Goal: Information Seeking & Learning: Learn about a topic

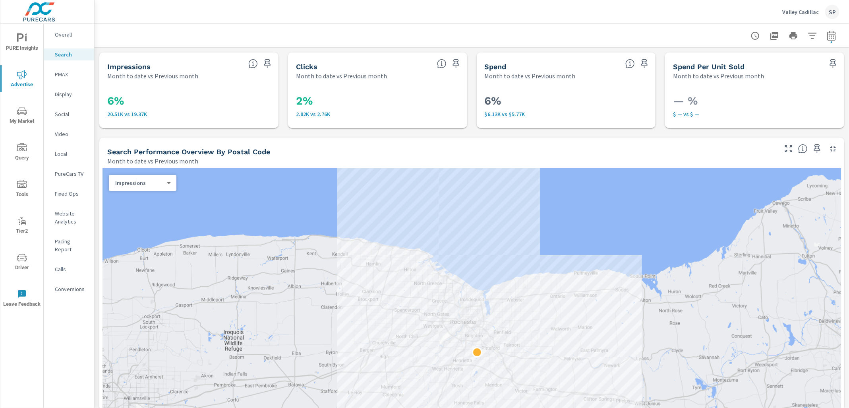
scroll to position [9, 0]
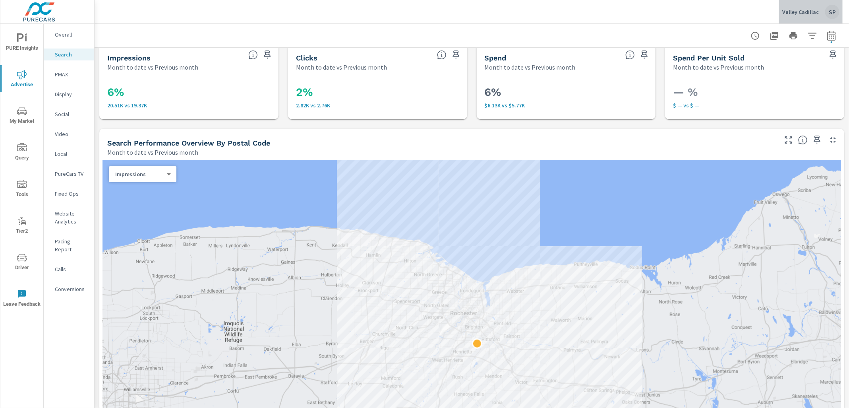
click at [814, 10] on p "Valley Cadillac" at bounding box center [801, 11] width 37 height 7
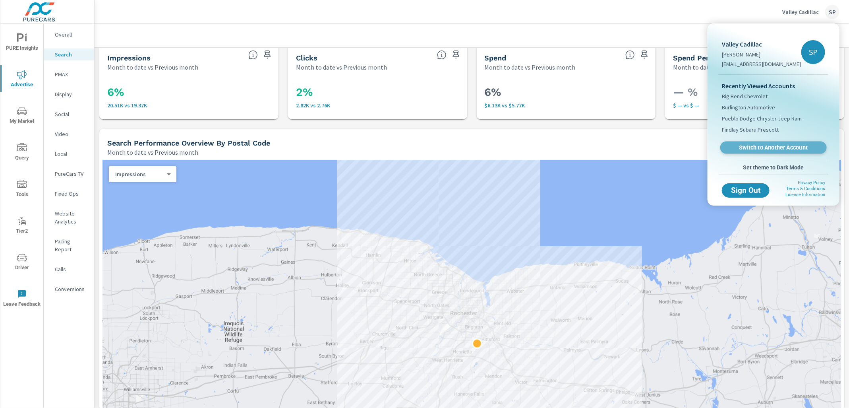
click at [769, 145] on span "Switch to Another Account" at bounding box center [773, 148] width 97 height 8
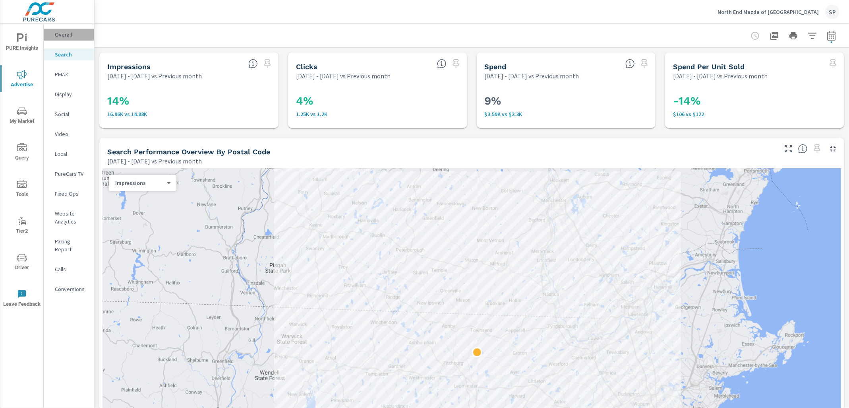
click at [62, 32] on p "Overall" at bounding box center [71, 35] width 33 height 8
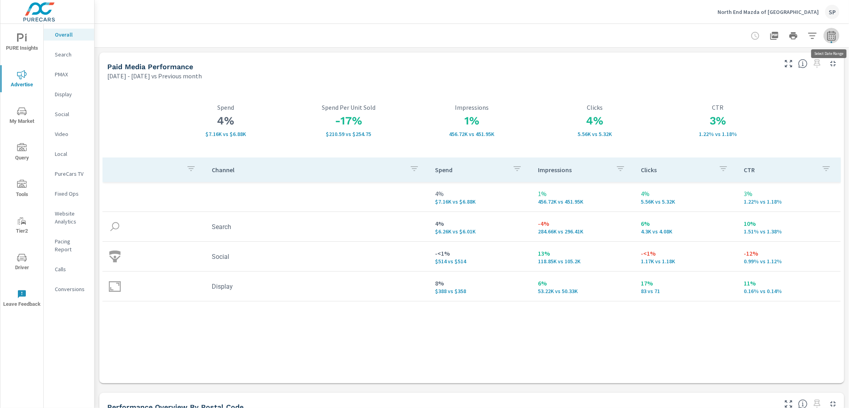
click at [833, 35] on icon "button" at bounding box center [832, 36] width 10 height 10
select select "Previous month"
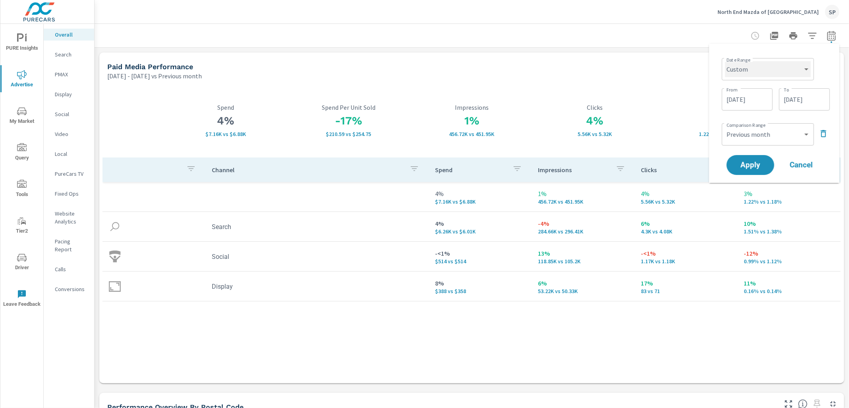
click at [769, 66] on select "Custom [DATE] Last week Last 7 days Last 14 days Last 30 days Last 45 days Last…" at bounding box center [768, 69] width 86 height 16
click at [725, 61] on select "Custom [DATE] Last week Last 7 days Last 14 days Last 30 days Last 45 days Last…" at bounding box center [768, 69] width 86 height 16
select select "Last month"
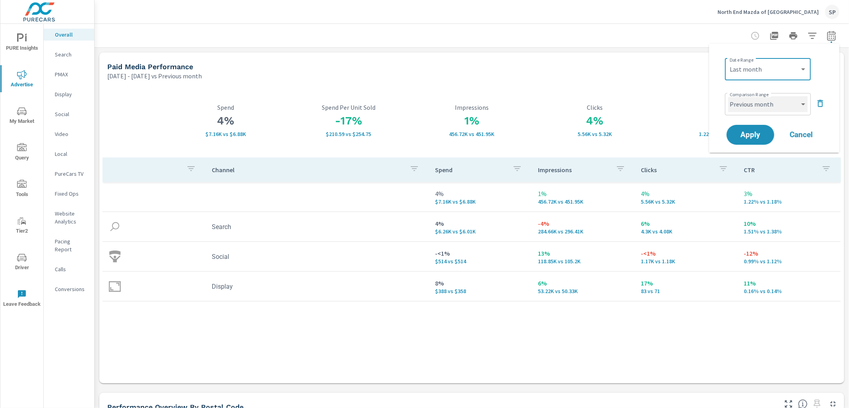
click at [756, 109] on select "Custom Previous period Previous month Previous year" at bounding box center [768, 104] width 79 height 16
click at [729, 96] on select "Custom Previous period Previous month Previous year" at bounding box center [768, 104] width 79 height 16
click at [749, 136] on span "Apply" at bounding box center [750, 135] width 33 height 8
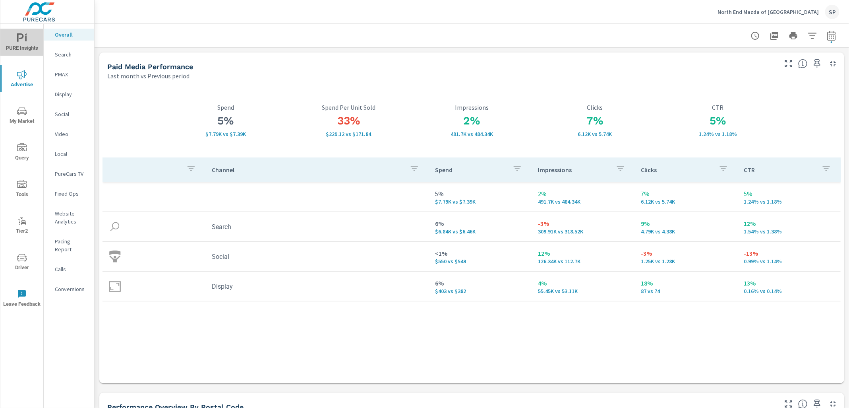
click at [18, 42] on icon "nav menu" at bounding box center [22, 38] width 10 height 10
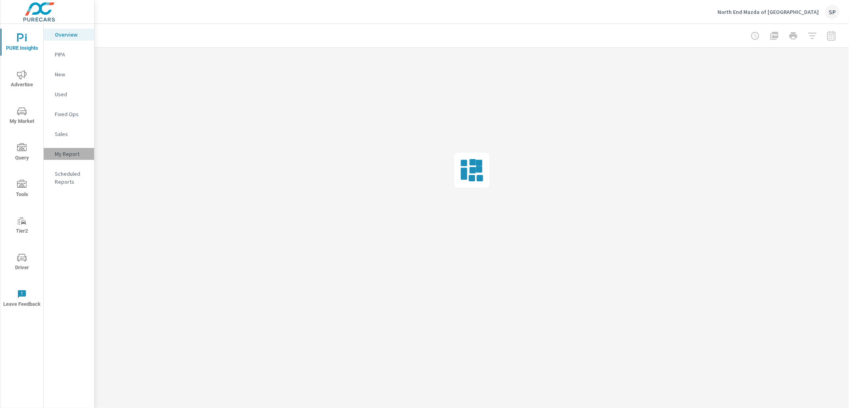
click at [68, 153] on p "My Report" at bounding box center [71, 154] width 33 height 8
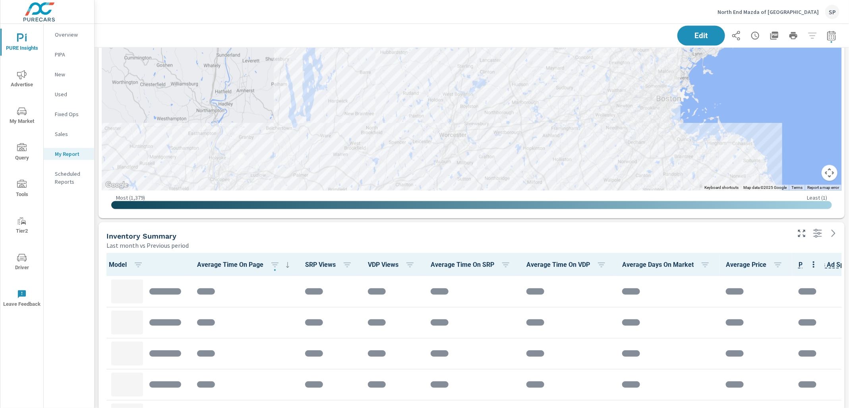
scroll to position [655, 0]
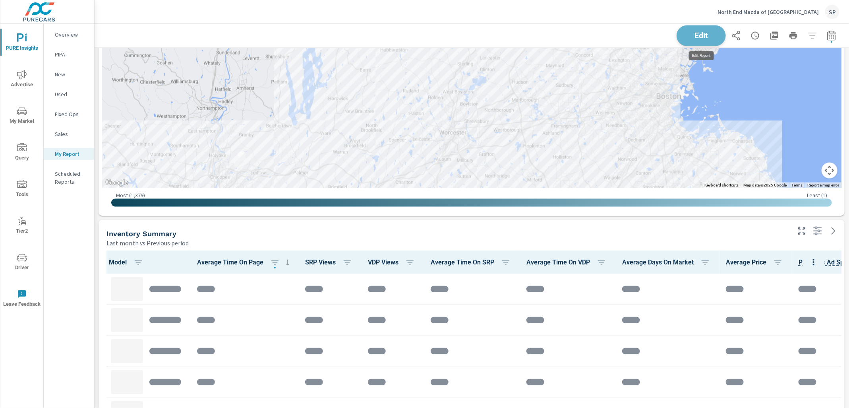
click at [708, 34] on span "Edit" at bounding box center [701, 36] width 33 height 8
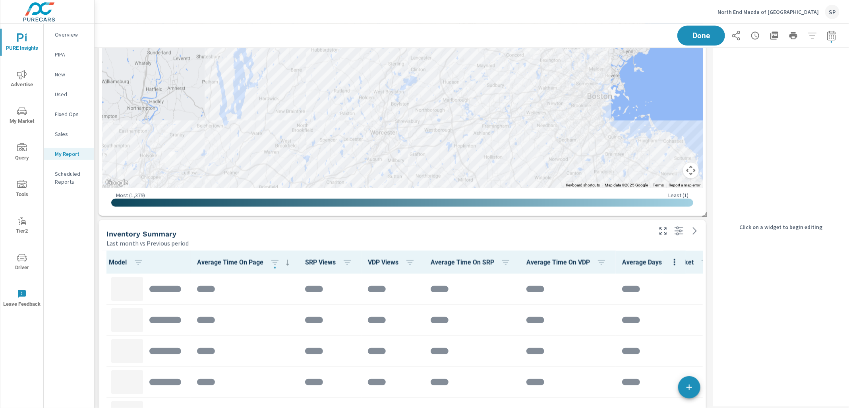
click at [360, 225] on div "Inventory Summary Last month vs Previous period" at bounding box center [376, 234] width 555 height 28
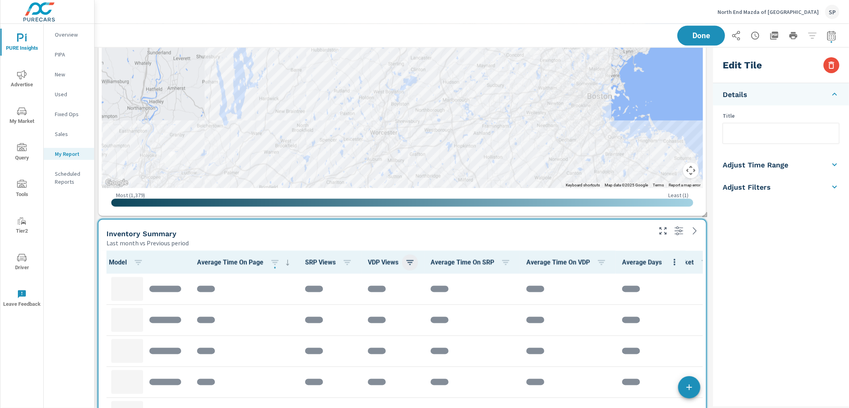
click at [414, 260] on icon "button" at bounding box center [410, 262] width 7 height 5
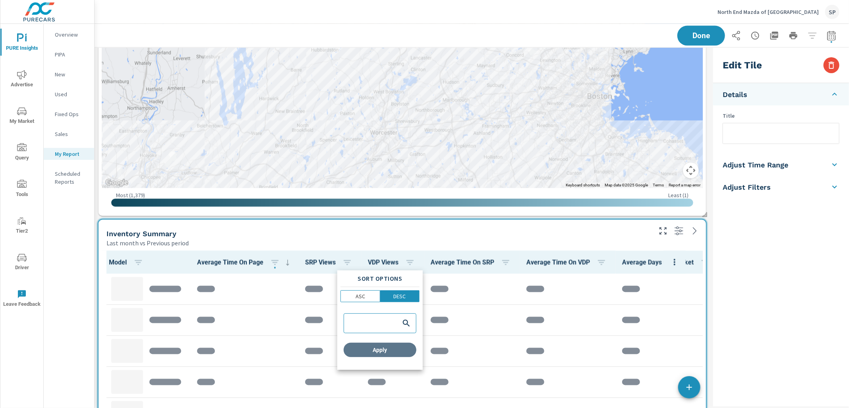
click at [381, 348] on span "Apply" at bounding box center [380, 349] width 66 height 7
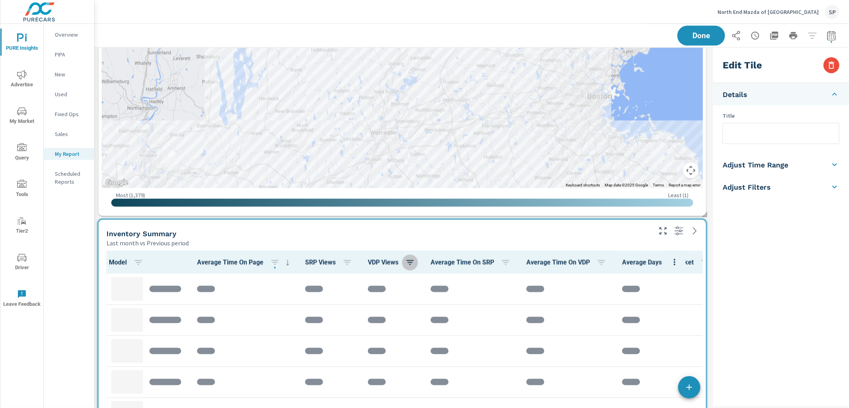
click at [415, 259] on icon "button" at bounding box center [410, 263] width 10 height 10
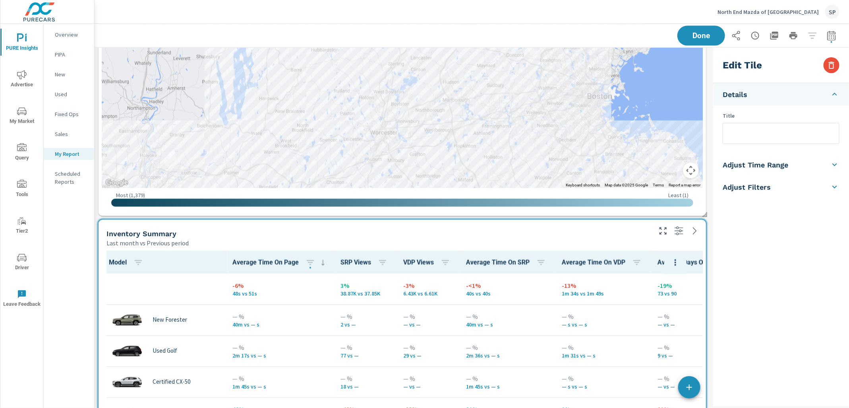
click at [428, 258] on span "VDP Views" at bounding box center [428, 263] width 50 height 10
click at [448, 261] on icon "button" at bounding box center [446, 263] width 10 height 10
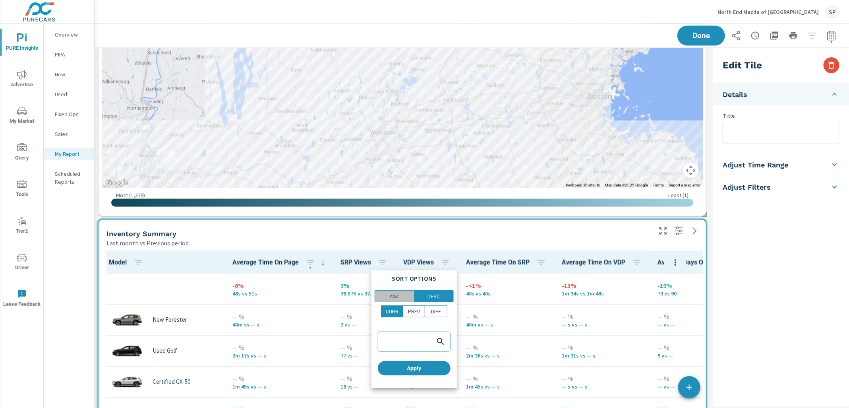
click at [393, 295] on p "ASC" at bounding box center [395, 296] width 10 height 8
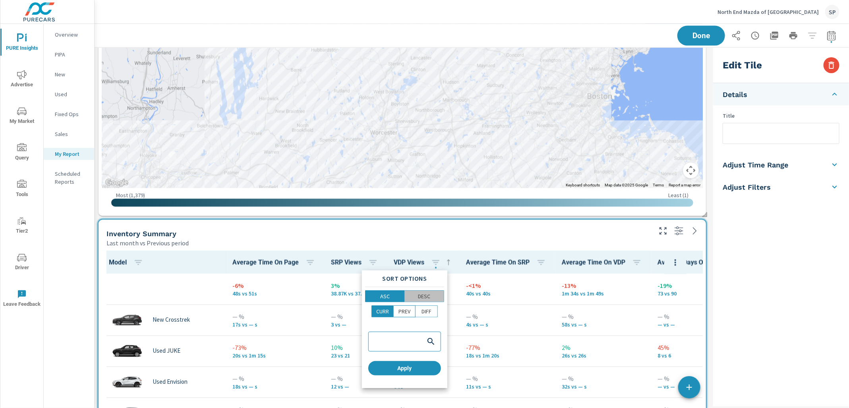
click at [432, 294] on span "DESC" at bounding box center [424, 296] width 35 height 8
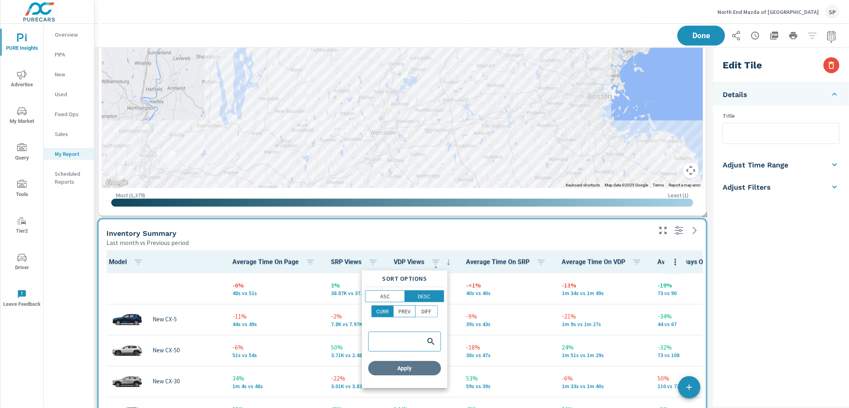
click at [411, 369] on span "Apply" at bounding box center [405, 367] width 66 height 7
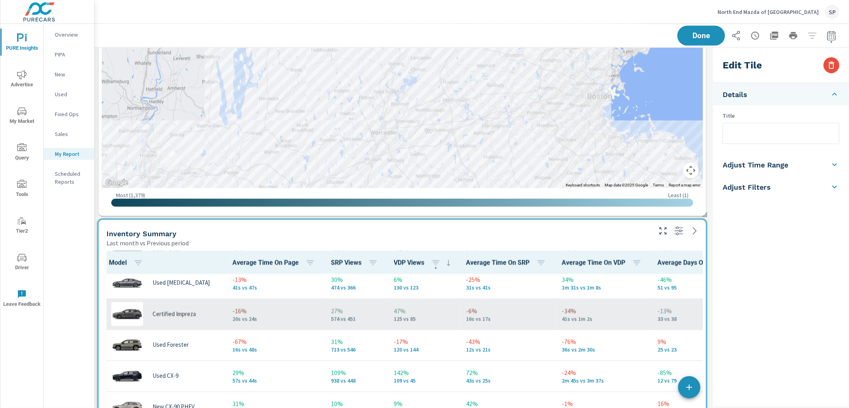
scroll to position [419, 0]
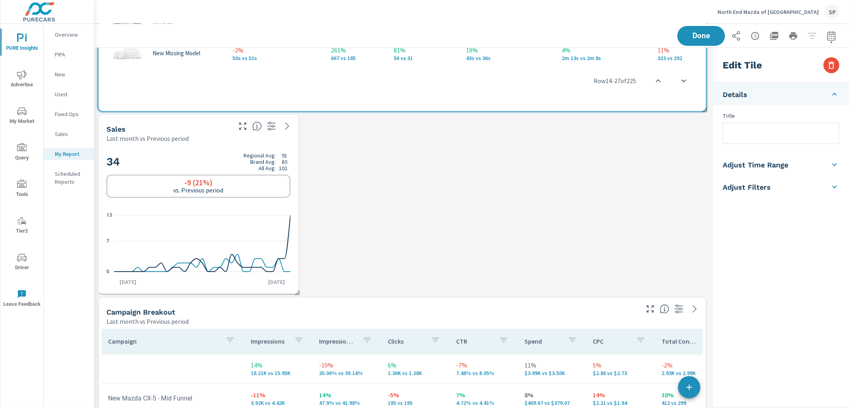
scroll to position [1316, 0]
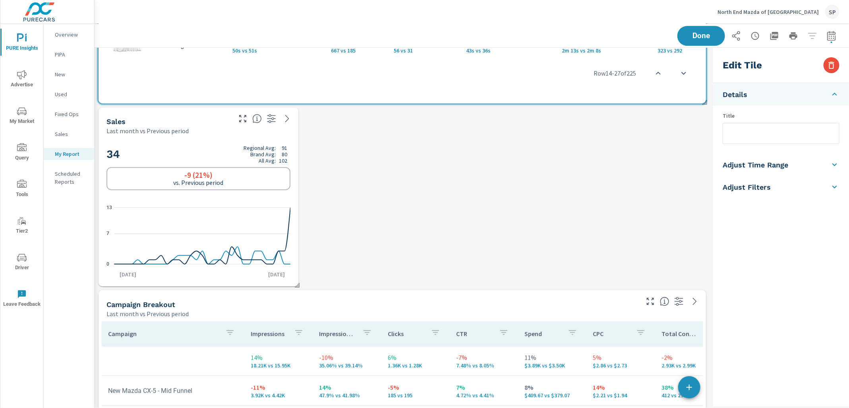
click at [227, 127] on div "Last month vs Previous period" at bounding box center [169, 131] width 124 height 10
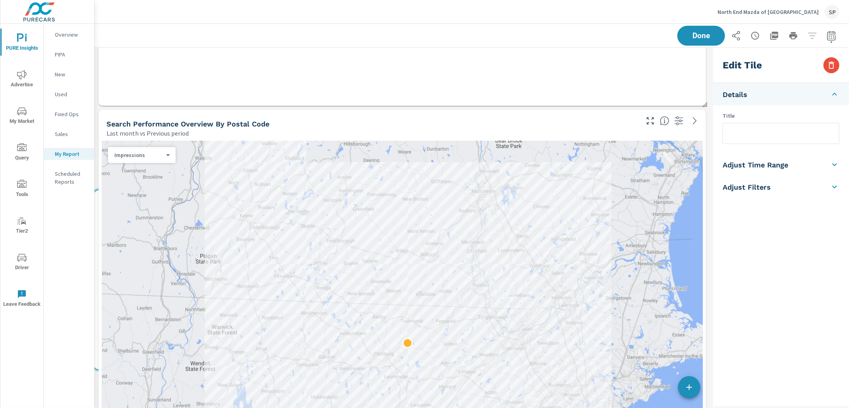
scroll to position [298, 0]
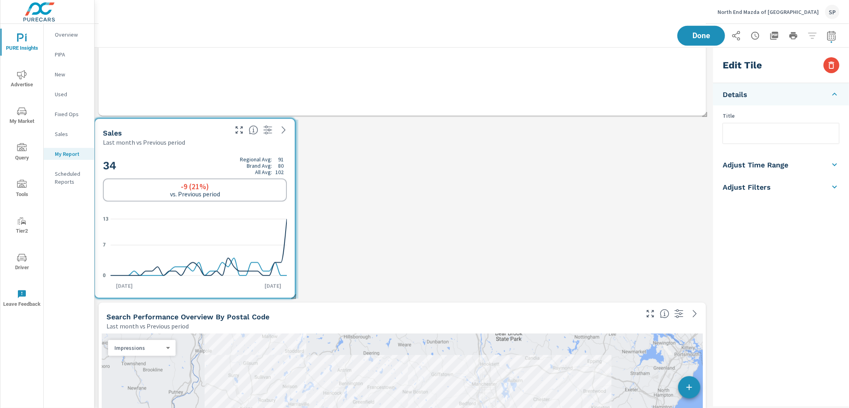
drag, startPoint x: 219, startPoint y: 142, endPoint x: 216, endPoint y: 153, distance: 11.0
click at [216, 153] on div "34 Regional Avg: 91 Brand Avg: 80 All Avg: 102 -9 (21%) vs. Previous period 0 7…" at bounding box center [195, 222] width 194 height 145
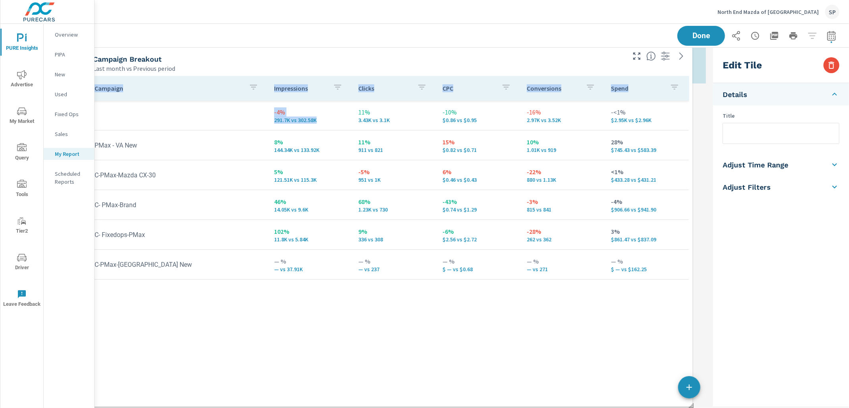
scroll to position [3387, 616]
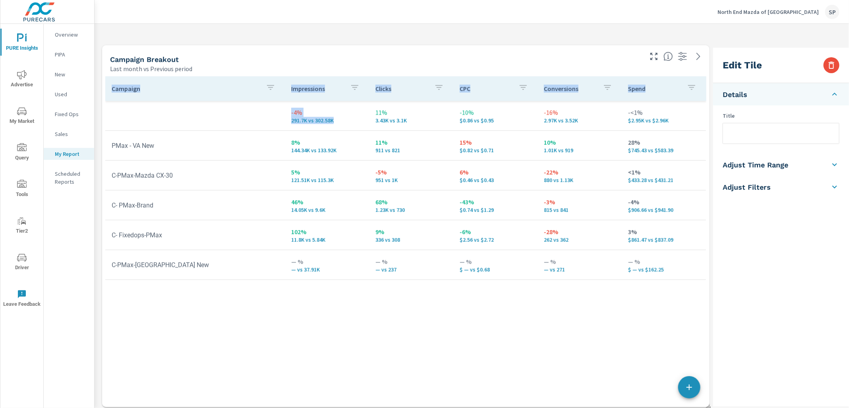
drag, startPoint x: 308, startPoint y: 79, endPoint x: 311, endPoint y: 434, distance: 354.9
click at [311, 407] on html "PURE Insights Advertise My Market Query Tools Tier2 Driver Leave Feedback Overv…" at bounding box center [424, 204] width 849 height 408
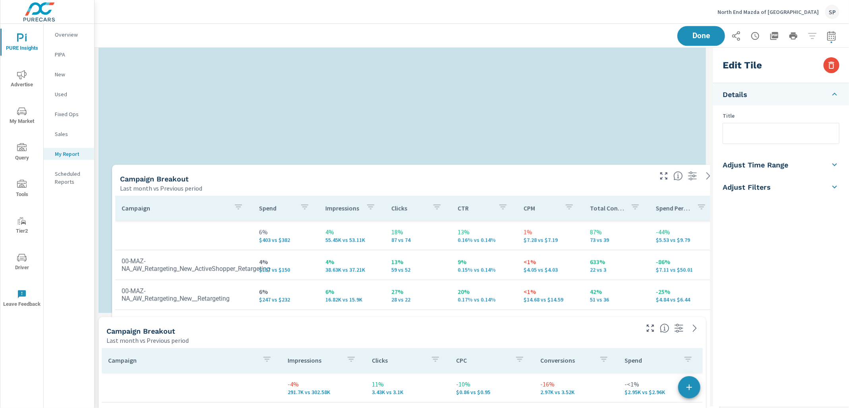
scroll to position [0, 0]
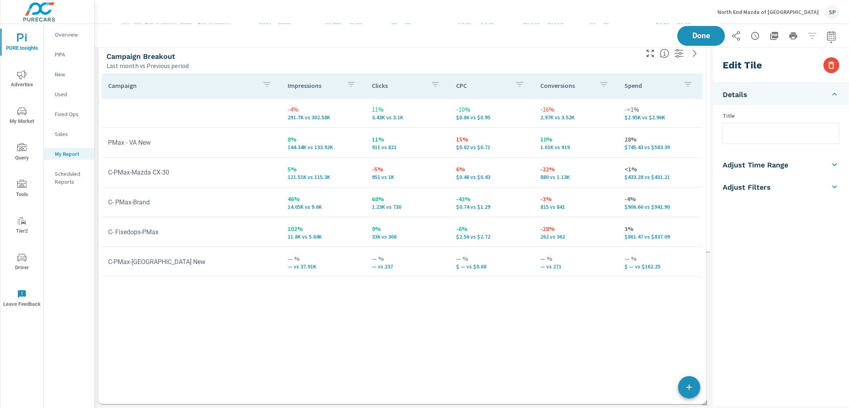
drag, startPoint x: 271, startPoint y: 180, endPoint x: 285, endPoint y: 433, distance: 253.9
click at [285, 407] on html "PURE Insights Advertise My Market Query Tools Tier2 Driver Leave Feedback Overv…" at bounding box center [424, 204] width 849 height 408
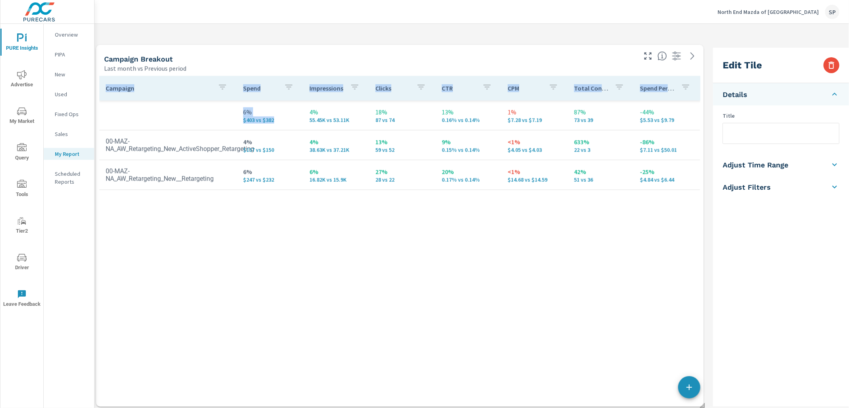
drag, startPoint x: 252, startPoint y: 90, endPoint x: 250, endPoint y: 449, distance: 358.9
click at [250, 407] on html "PURE Insights Advertise My Market Query Tools Tier2 Driver Leave Feedback Overv…" at bounding box center [424, 204] width 849 height 408
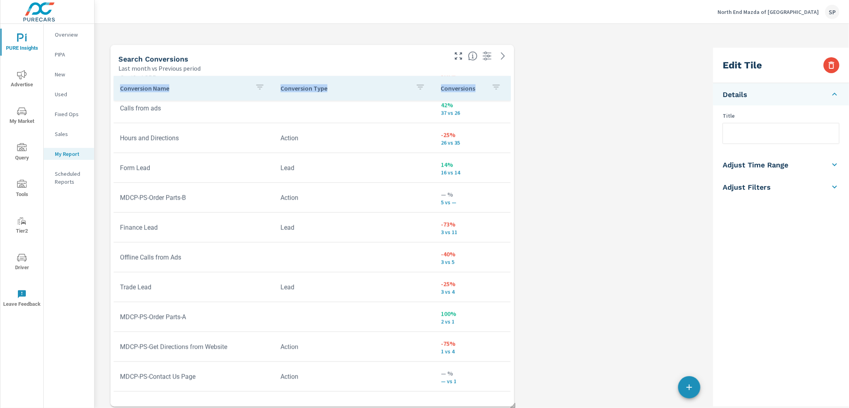
drag, startPoint x: 275, startPoint y: 238, endPoint x: 287, endPoint y: 449, distance: 211.4
click at [287, 407] on html "PURE Insights Advertise My Market Query Tools Tier2 Driver Leave Feedback Overv…" at bounding box center [424, 204] width 849 height 408
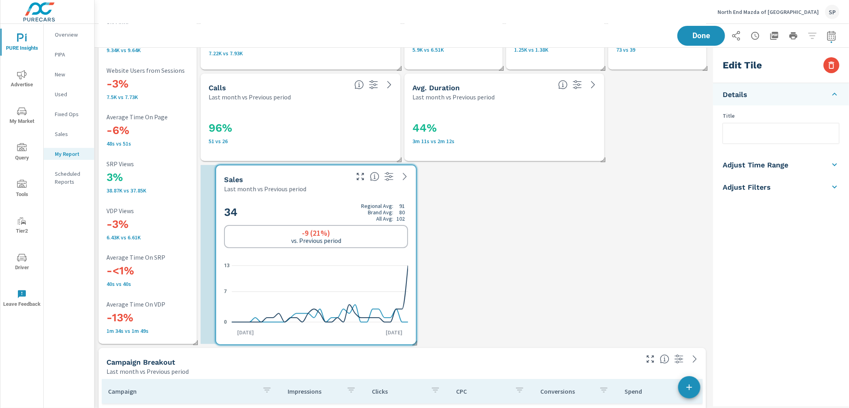
drag, startPoint x: 263, startPoint y: 75, endPoint x: 379, endPoint y: 327, distance: 277.3
click at [379, 327] on icon "0 7 13" at bounding box center [316, 293] width 184 height 69
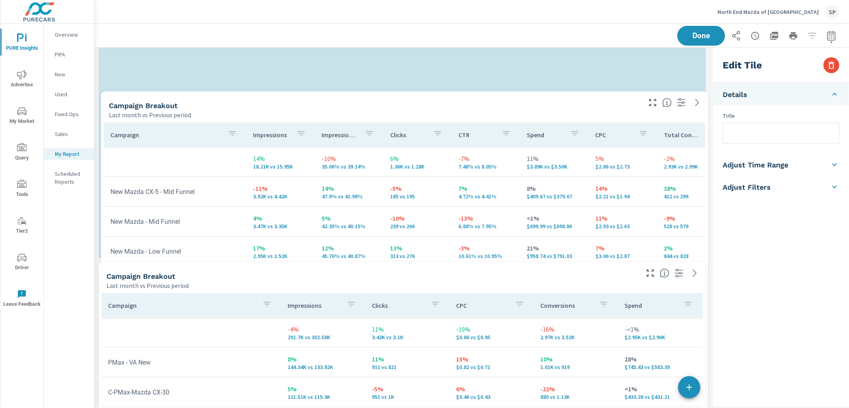
drag, startPoint x: 187, startPoint y: 58, endPoint x: 189, endPoint y: 130, distance: 71.6
click at [189, 131] on p "Campaign" at bounding box center [165, 135] width 111 height 8
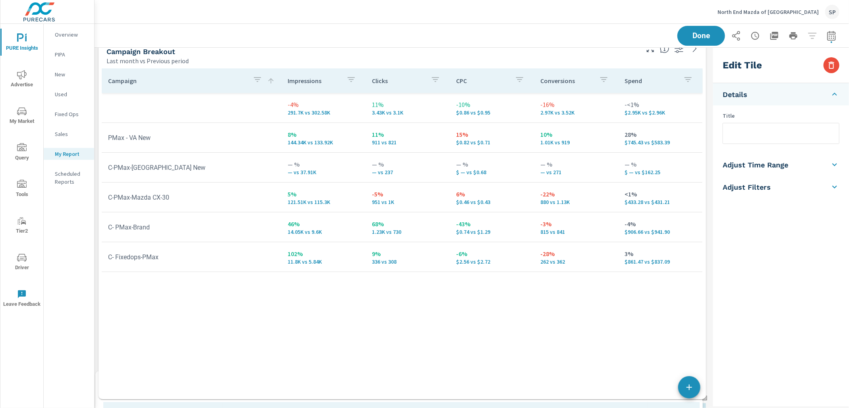
drag, startPoint x: 252, startPoint y: 92, endPoint x: 250, endPoint y: 293, distance: 200.3
click at [249, 390] on div "Inventory Summary" at bounding box center [375, 384] width 544 height 9
type input "lastMonth"
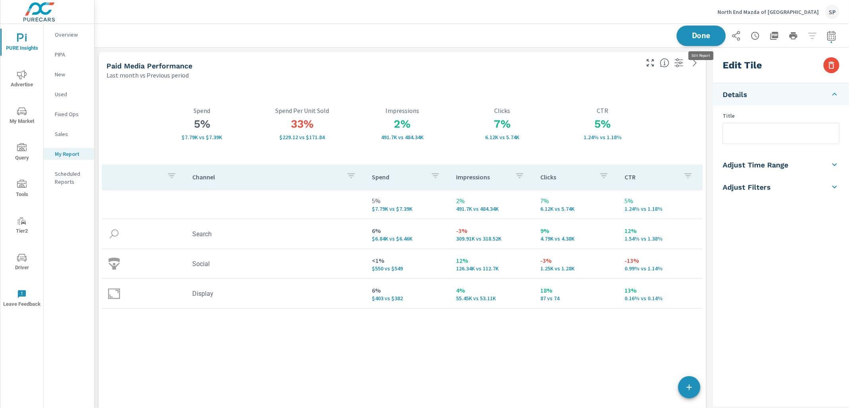
click at [694, 36] on span "Done" at bounding box center [701, 36] width 33 height 8
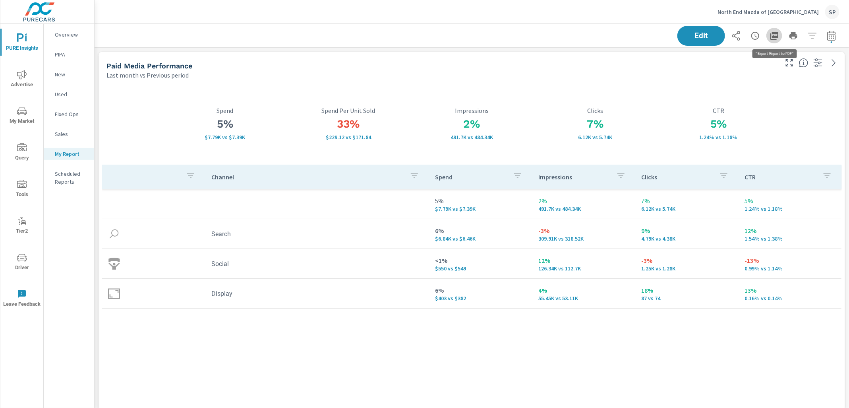
click at [775, 36] on icon "button" at bounding box center [775, 36] width 8 height 8
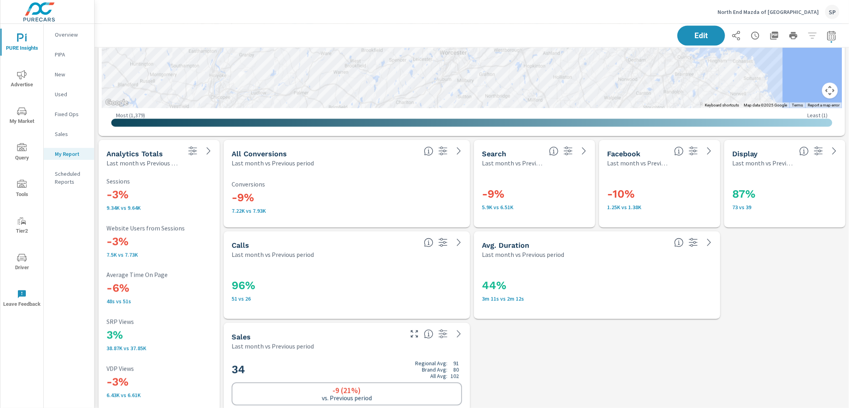
scroll to position [723, 0]
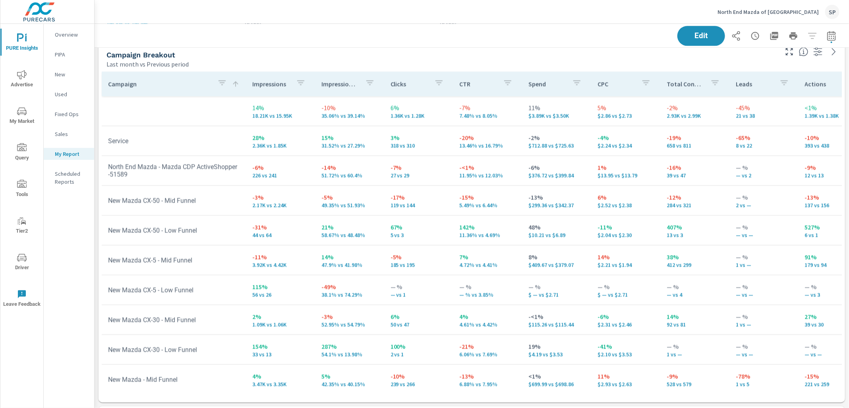
scroll to position [1197, 0]
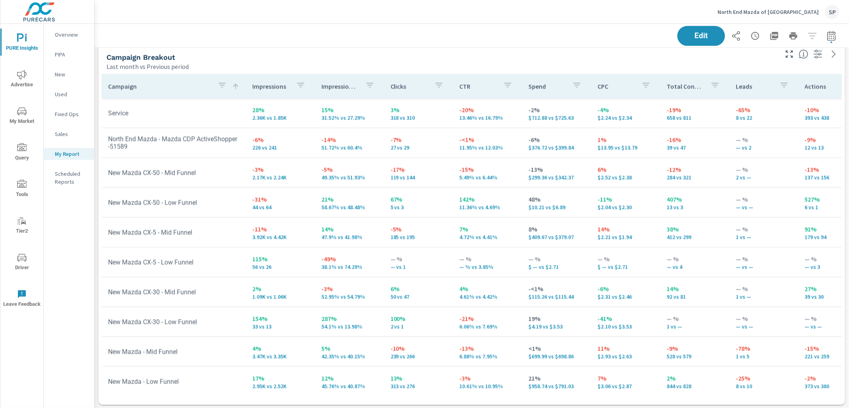
scroll to position [50, 0]
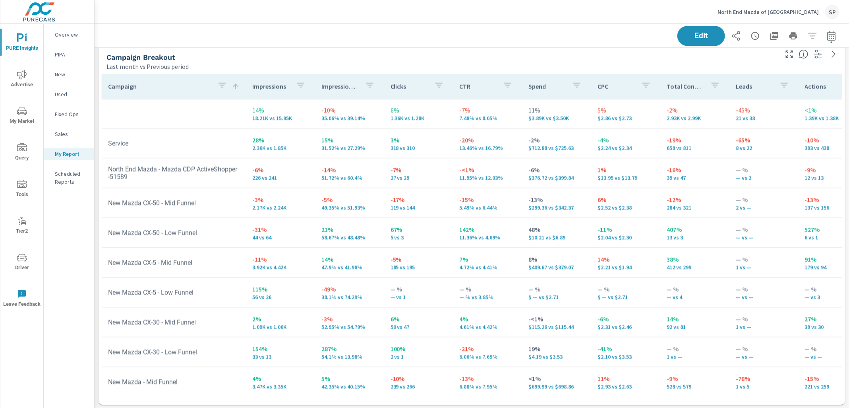
click at [21, 92] on button "Advertise" at bounding box center [21, 78] width 43 height 27
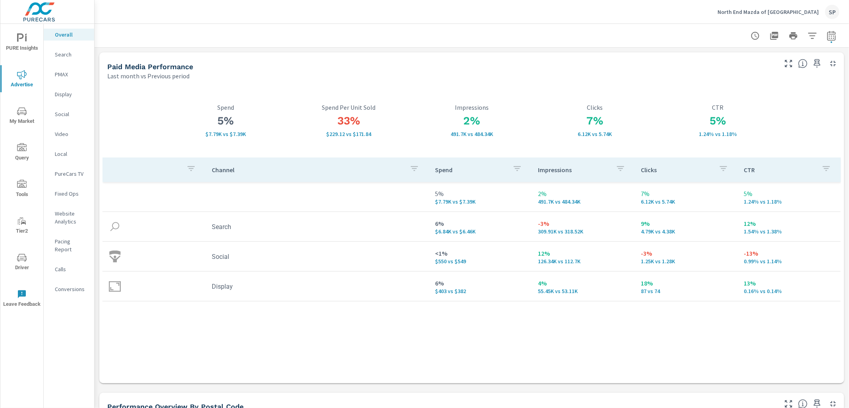
click at [62, 254] on nav "Overall Search PMAX Display Social Video Local PureCars TV Fixed Ops Website An…" at bounding box center [69, 165] width 50 height 282
click at [62, 265] on p "Calls" at bounding box center [71, 269] width 33 height 8
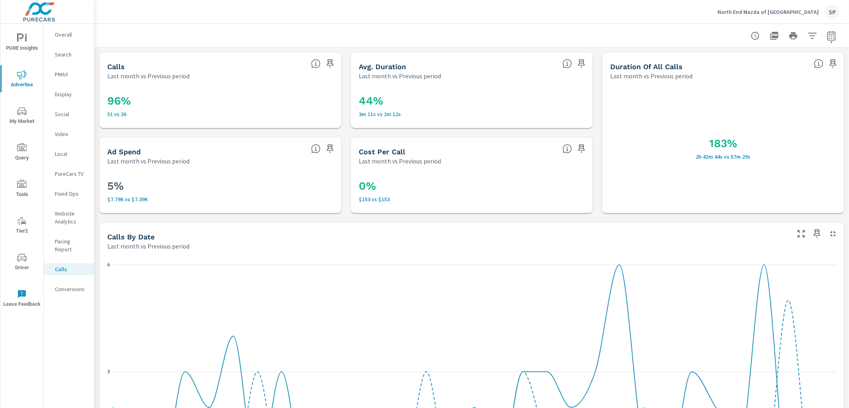
click at [64, 25] on nav "Overall Search PMAX Display Social Video Local PureCars TV Fixed Ops Website An…" at bounding box center [69, 165] width 50 height 282
click at [63, 34] on p "Overall" at bounding box center [71, 35] width 33 height 8
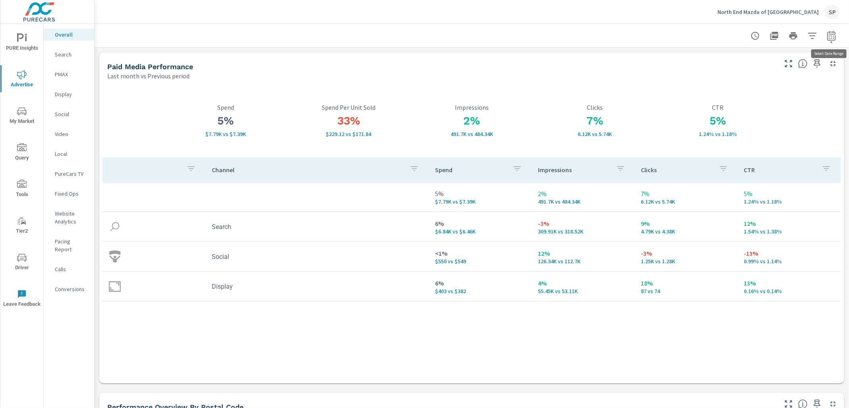
click at [833, 37] on icon "button" at bounding box center [832, 36] width 10 height 10
select select "Last month"
select select "Previous period"
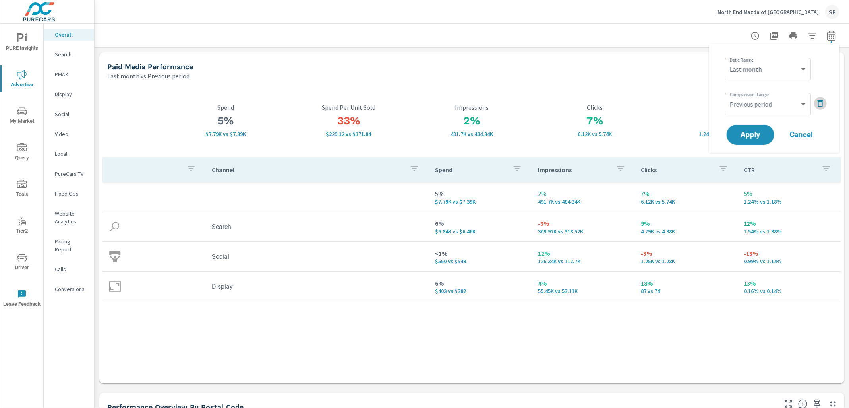
click at [818, 97] on button "button" at bounding box center [820, 103] width 13 height 13
click at [754, 112] on span "Apply" at bounding box center [750, 113] width 33 height 8
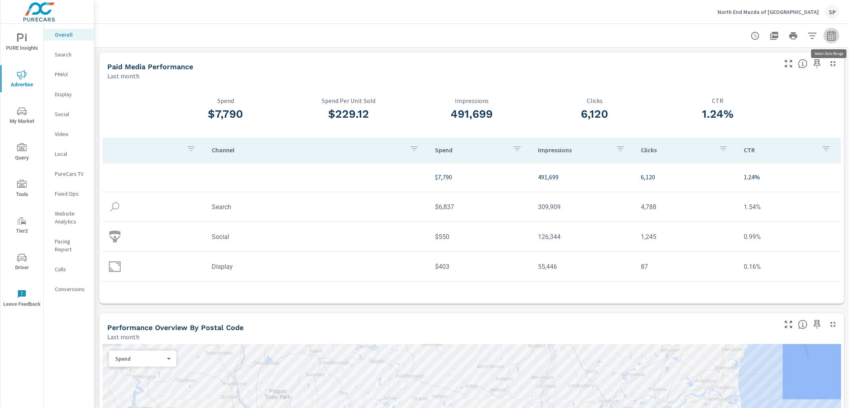
click at [832, 34] on icon "button" at bounding box center [831, 36] width 8 height 10
select select "Last month"
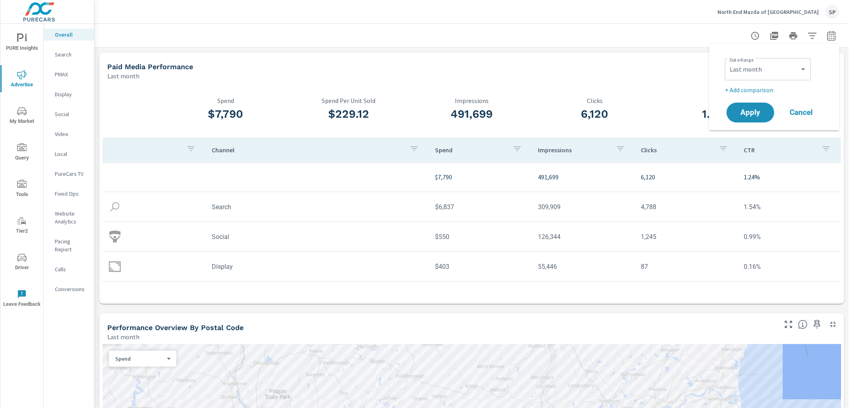
click at [754, 92] on p "+ Add comparison" at bounding box center [776, 90] width 102 height 10
click at [751, 106] on select "Custom Previous period Previous month Previous year" at bounding box center [768, 104] width 79 height 16
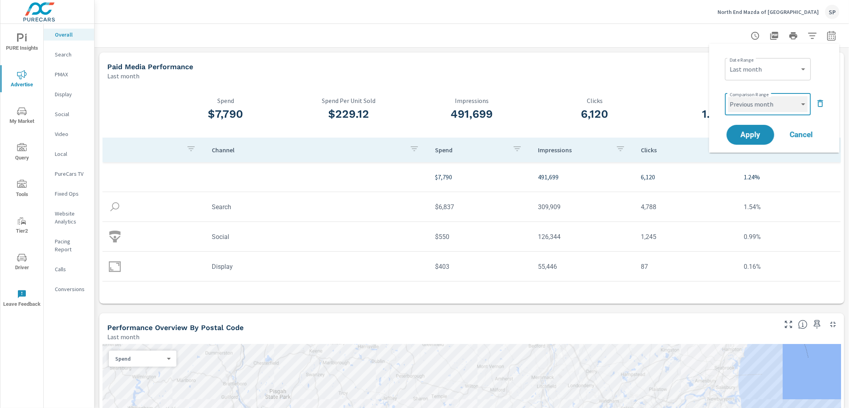
click at [729, 96] on select "Custom Previous period Previous month Previous year" at bounding box center [768, 104] width 79 height 16
select select "Previous month"
drag, startPoint x: 751, startPoint y: 106, endPoint x: 751, endPoint y: 134, distance: 28.6
click at [751, 134] on span "Apply" at bounding box center [750, 135] width 33 height 8
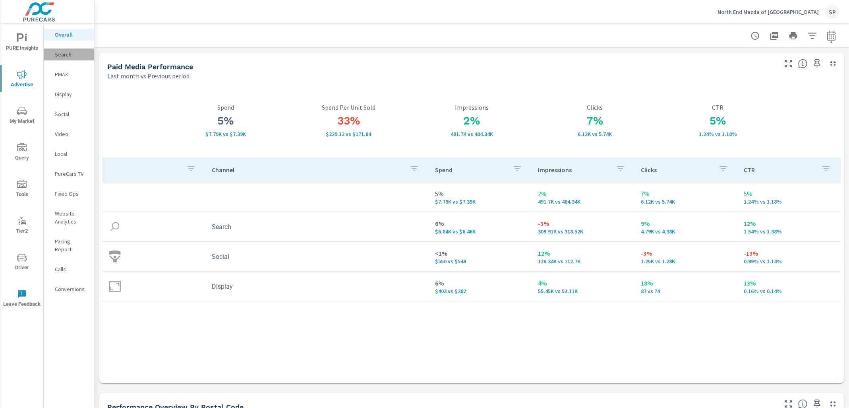
click at [61, 54] on p "Search" at bounding box center [71, 54] width 33 height 8
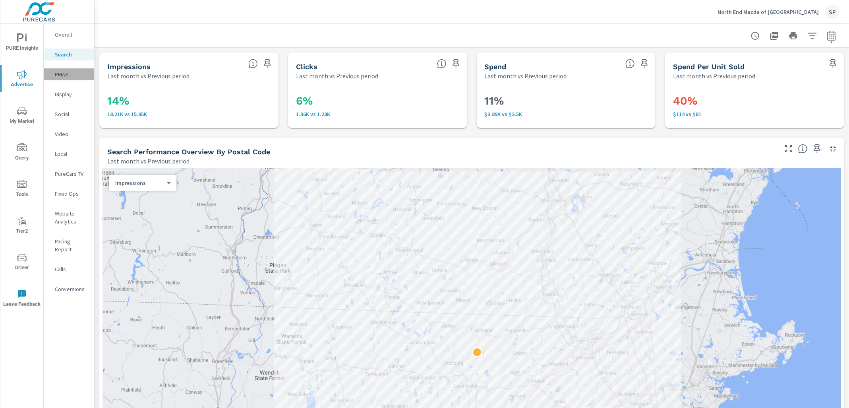
click at [61, 77] on p "PMAX" at bounding box center [71, 74] width 33 height 8
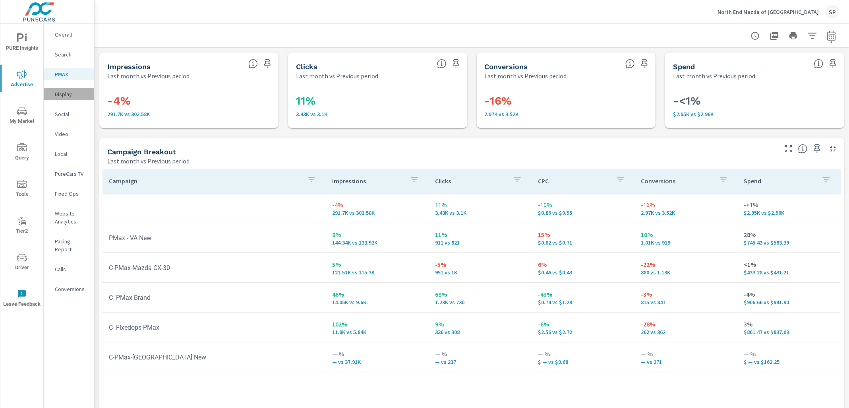
click at [61, 92] on p "Display" at bounding box center [71, 94] width 33 height 8
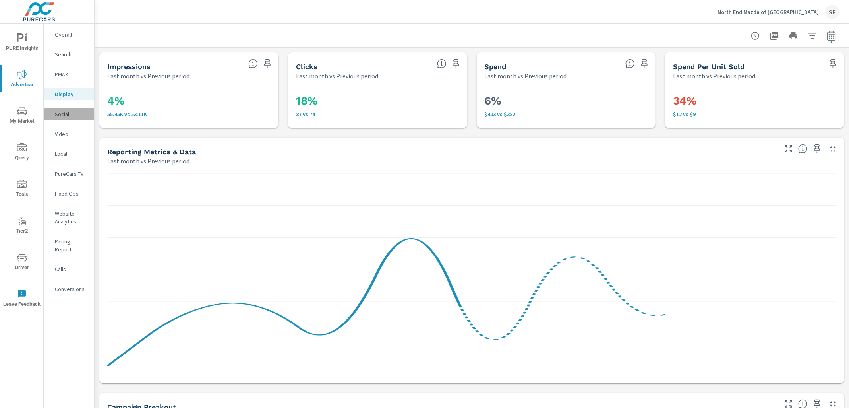
click at [59, 116] on p "Social" at bounding box center [71, 114] width 33 height 8
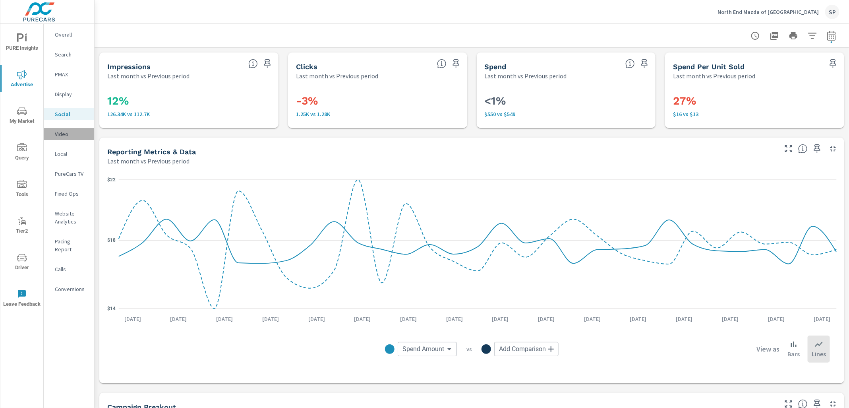
click at [64, 132] on p "Video" at bounding box center [71, 134] width 33 height 8
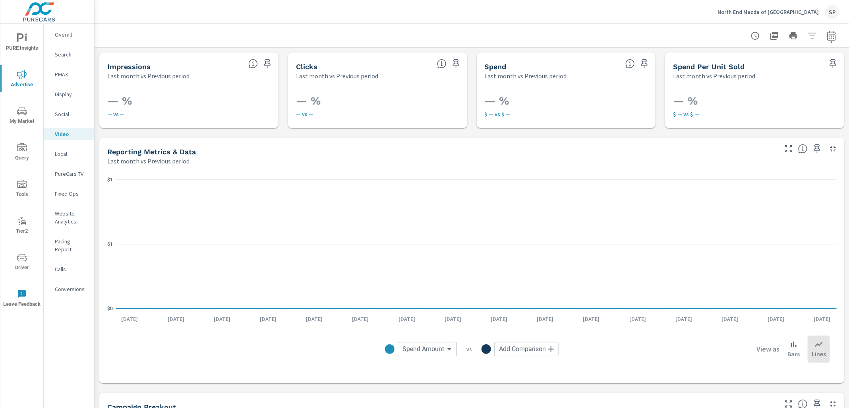
click at [65, 216] on p "Website Analytics" at bounding box center [71, 217] width 33 height 16
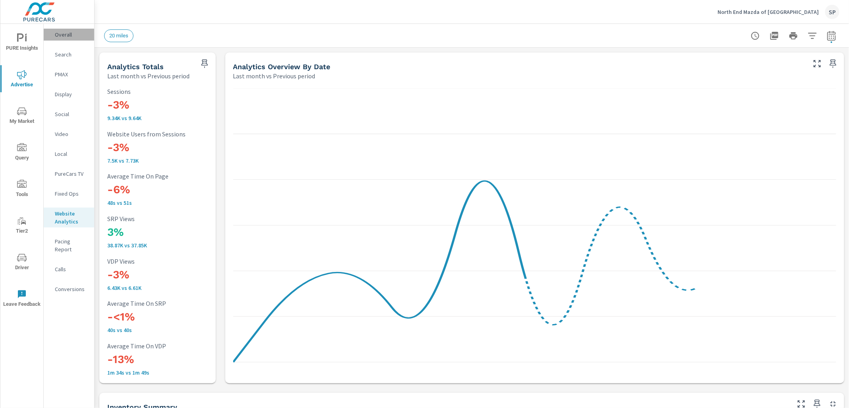
click at [65, 32] on p "Overall" at bounding box center [71, 35] width 33 height 8
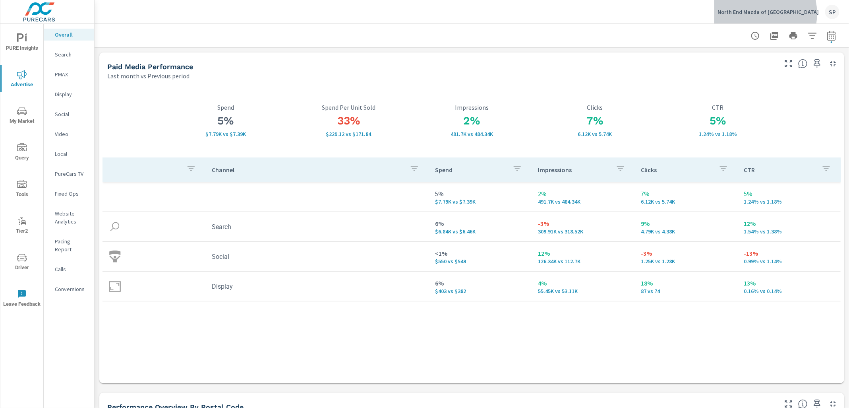
click at [775, 14] on p "North End Mazda of [GEOGRAPHIC_DATA]" at bounding box center [768, 11] width 101 height 7
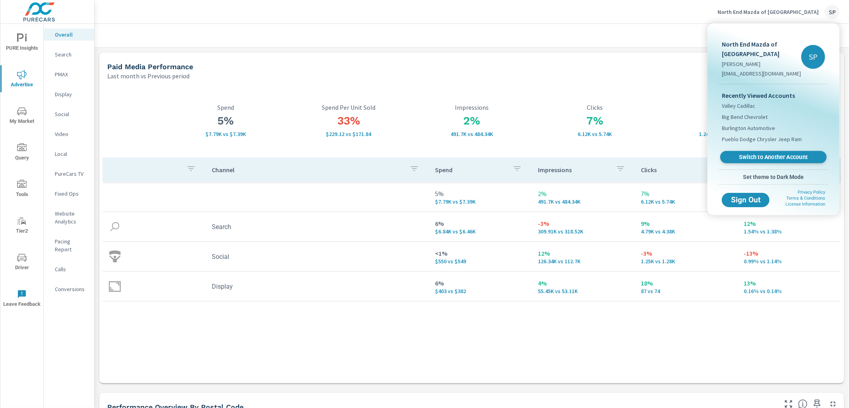
click at [751, 156] on span "Switch to Another Account" at bounding box center [773, 157] width 97 height 8
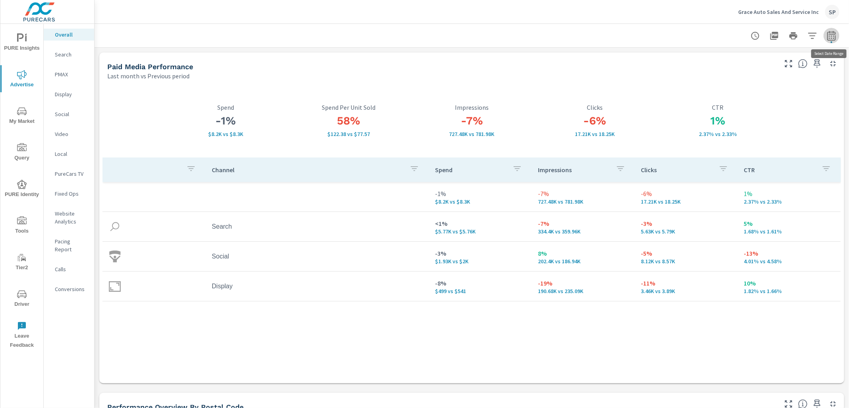
click at [833, 38] on icon "button" at bounding box center [832, 36] width 10 height 10
select select "Last month"
select select "Previous period"
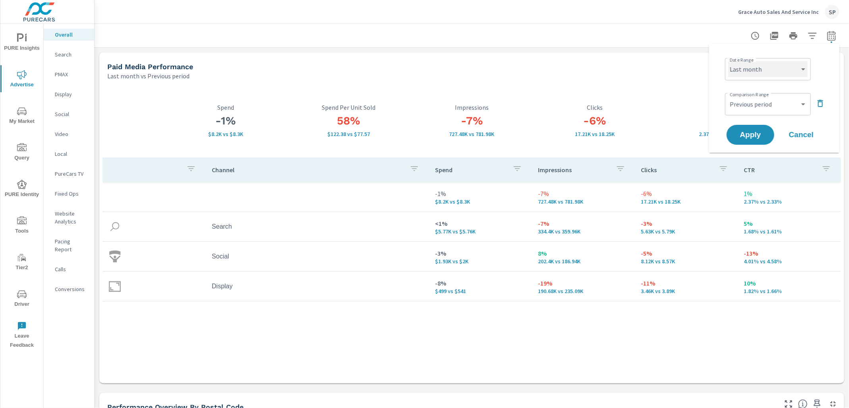
click at [765, 70] on select "Custom [DATE] Last week Last 7 days Last 14 days Last 30 days Last 45 days Last…" at bounding box center [768, 69] width 79 height 16
click at [729, 61] on select "Custom [DATE] Last week Last 7 days Last 14 days Last 30 days Last 45 days Last…" at bounding box center [768, 69] width 79 height 16
select select "Month to date"
click at [822, 103] on icon "button" at bounding box center [821, 103] width 6 height 7
click at [751, 112] on span "Apply" at bounding box center [750, 113] width 33 height 8
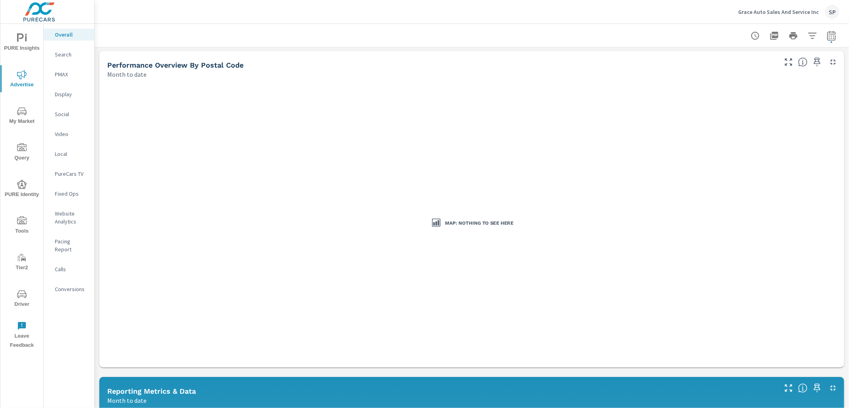
scroll to position [207, 0]
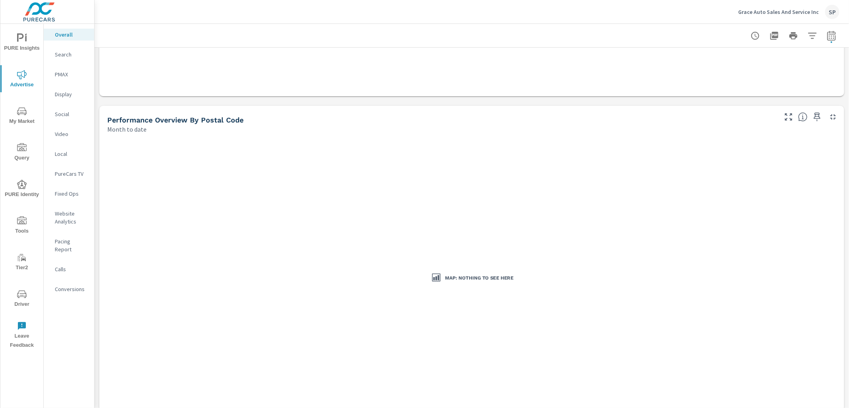
click at [788, 10] on p "Grace Auto Sales And Service Inc" at bounding box center [778, 11] width 81 height 7
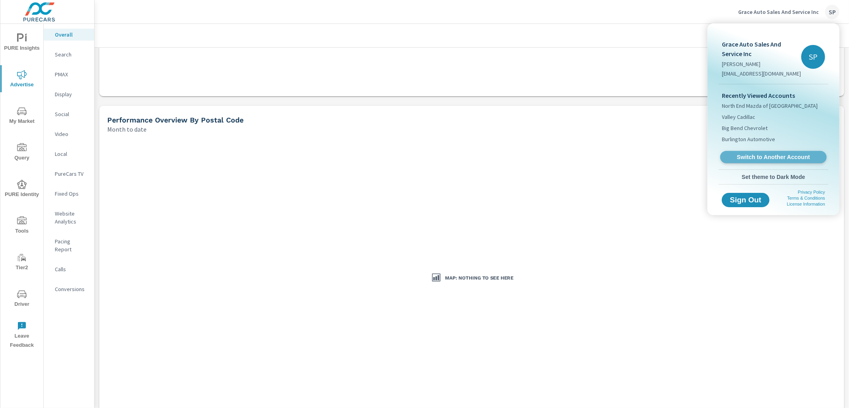
click at [743, 156] on span "Switch to Another Account" at bounding box center [773, 157] width 97 height 8
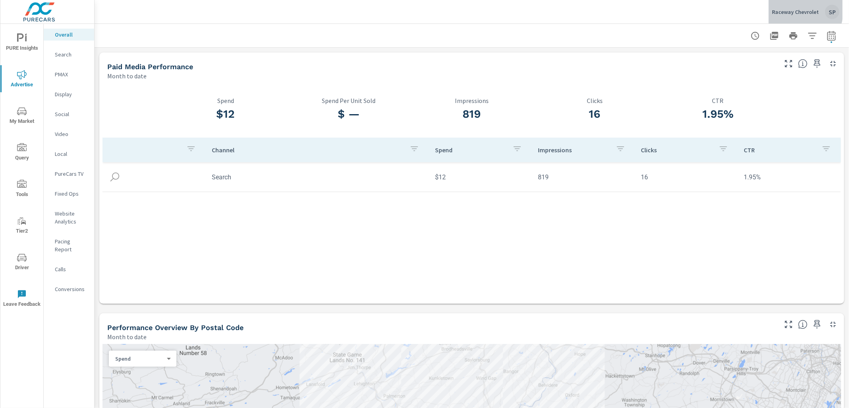
click at [785, 8] on div "Raceway Chevrolet SP" at bounding box center [806, 12] width 68 height 14
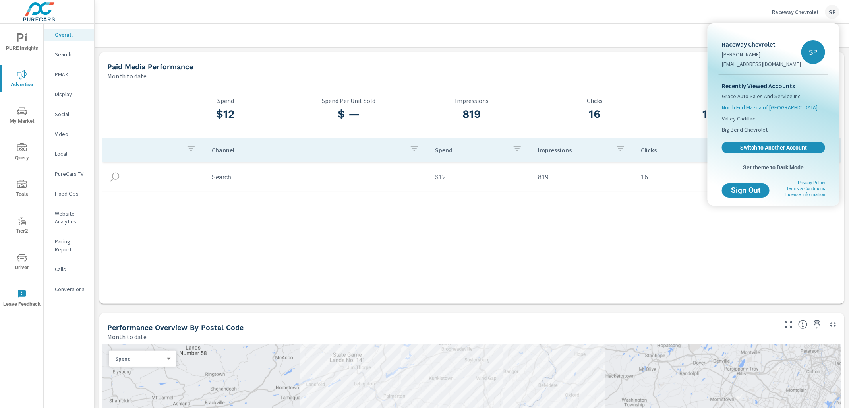
click at [748, 105] on span "North End Mazda of [GEOGRAPHIC_DATA]" at bounding box center [770, 107] width 96 height 8
